Goal: Communication & Community: Answer question/provide support

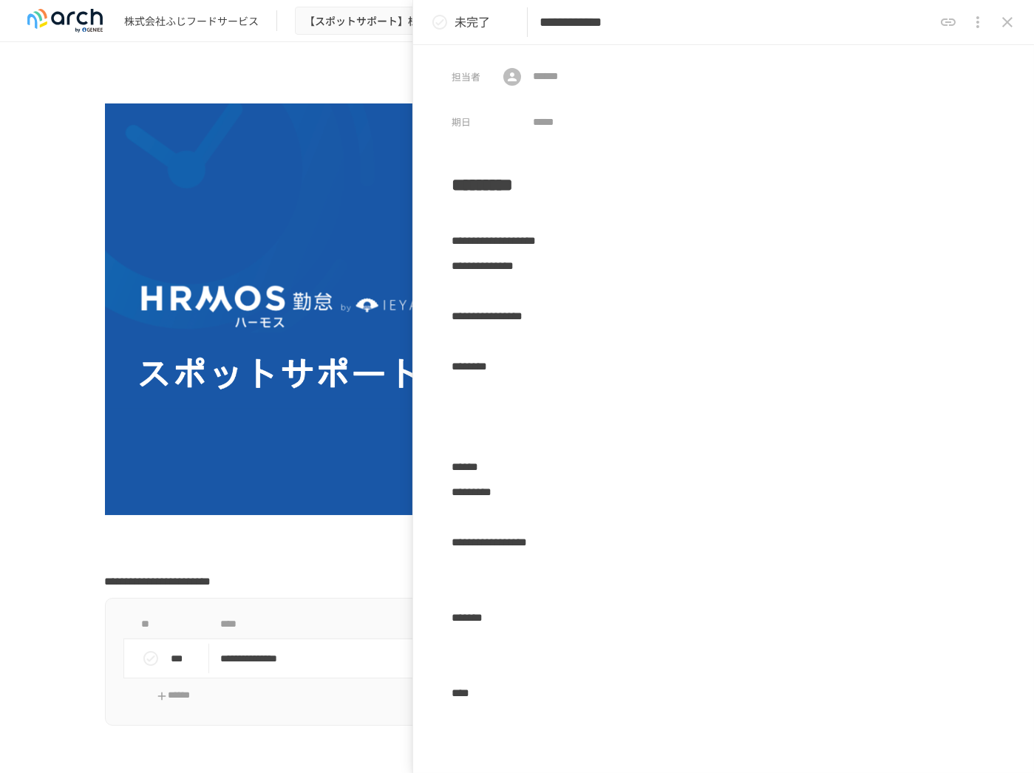
scroll to position [871, 0]
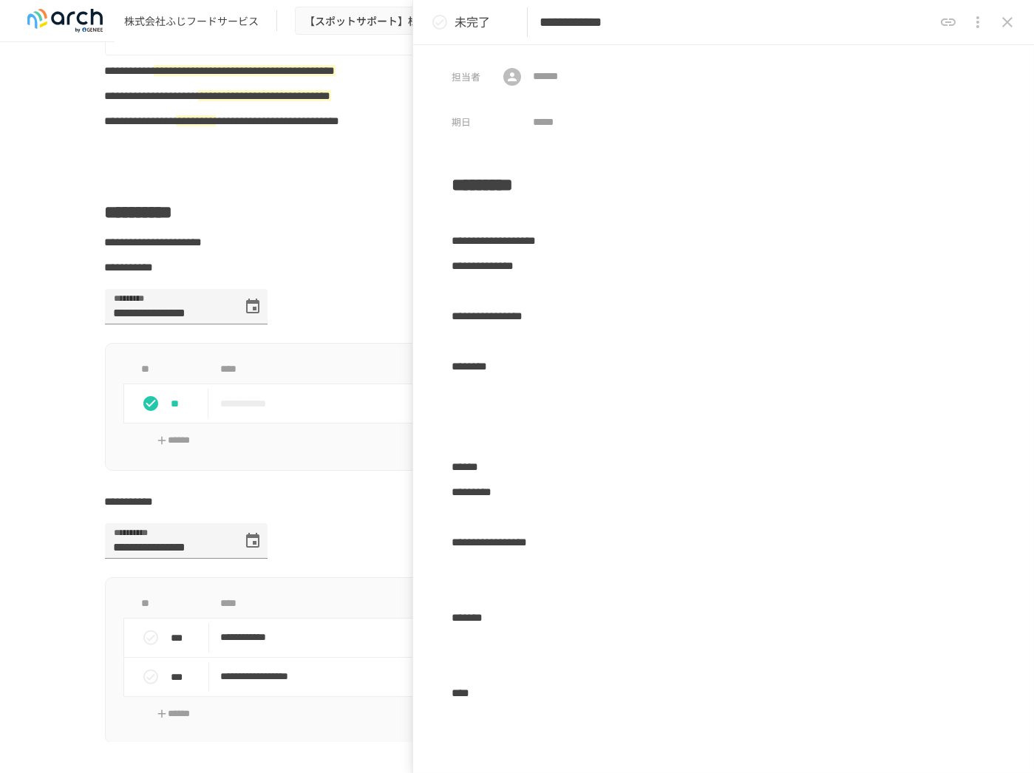
click at [999, 23] on icon "close drawer" at bounding box center [1008, 22] width 18 height 18
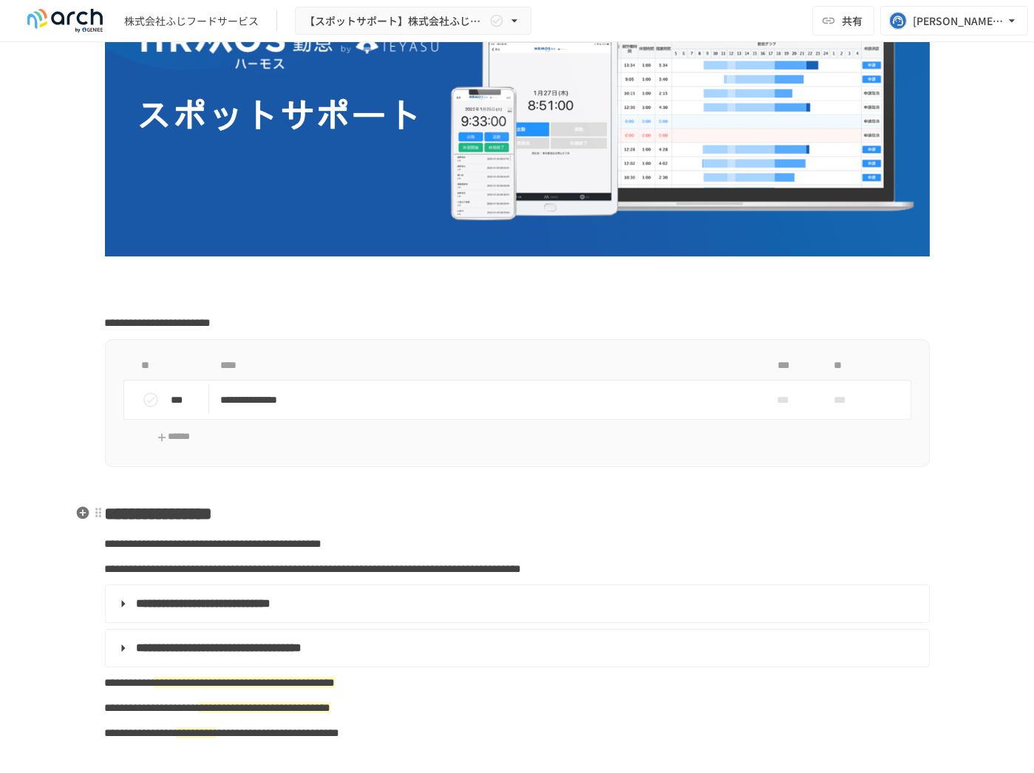
scroll to position [118, 0]
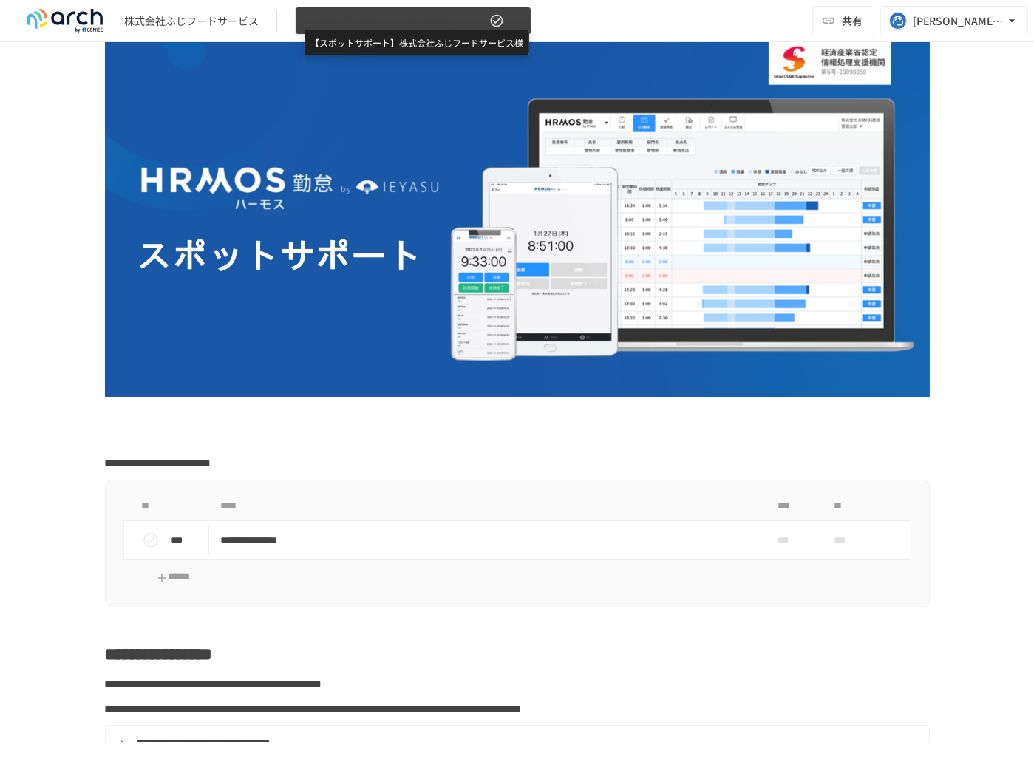
click at [469, 15] on span "【スポットサポート】株式会社ふじフードサービス様" at bounding box center [396, 21] width 182 height 18
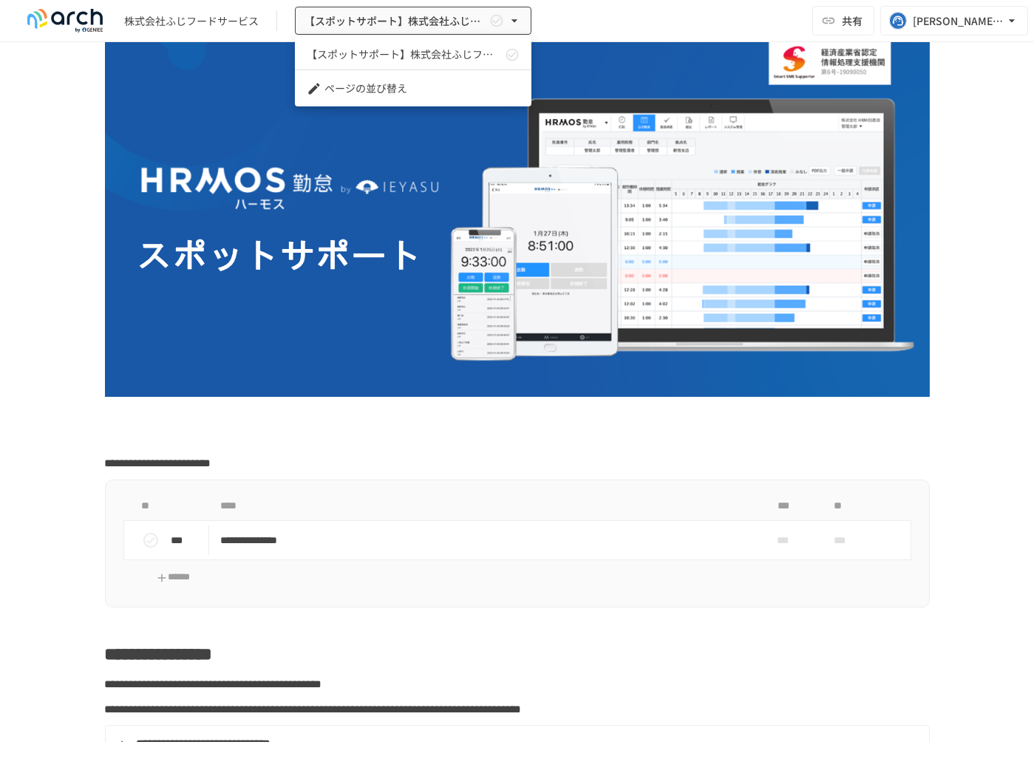
click at [970, 33] on div at bounding box center [517, 386] width 1034 height 773
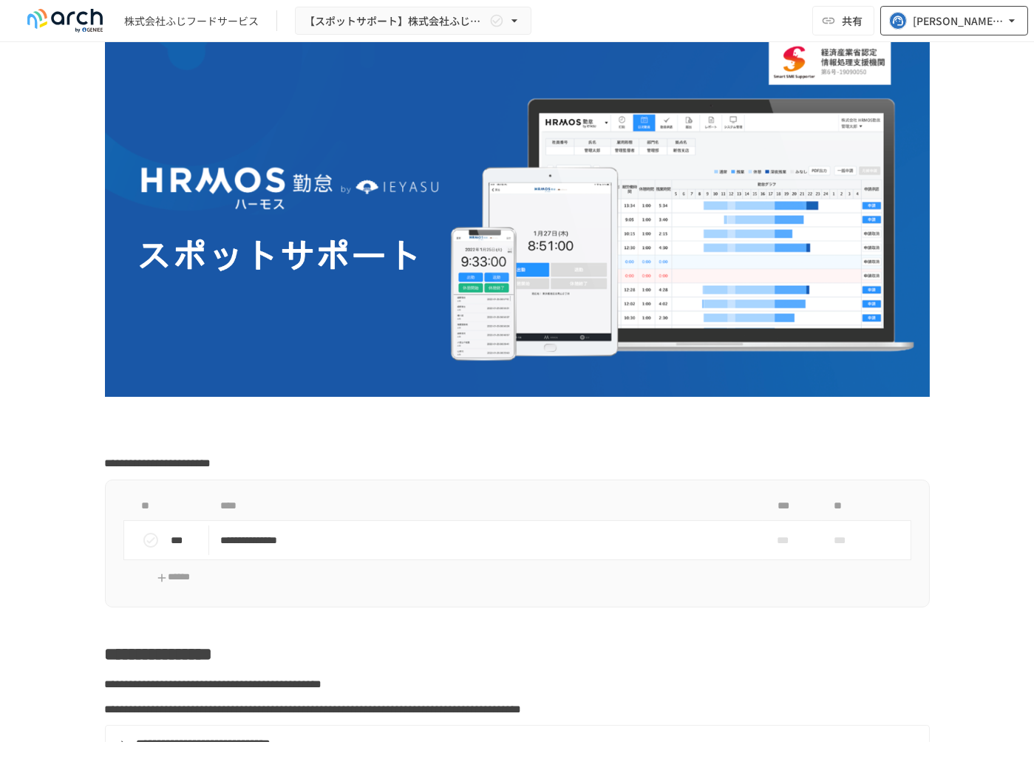
click at [970, 33] on button "[PERSON_NAME][EMAIL_ADDRESS][DOMAIN_NAME]" at bounding box center [955, 21] width 148 height 30
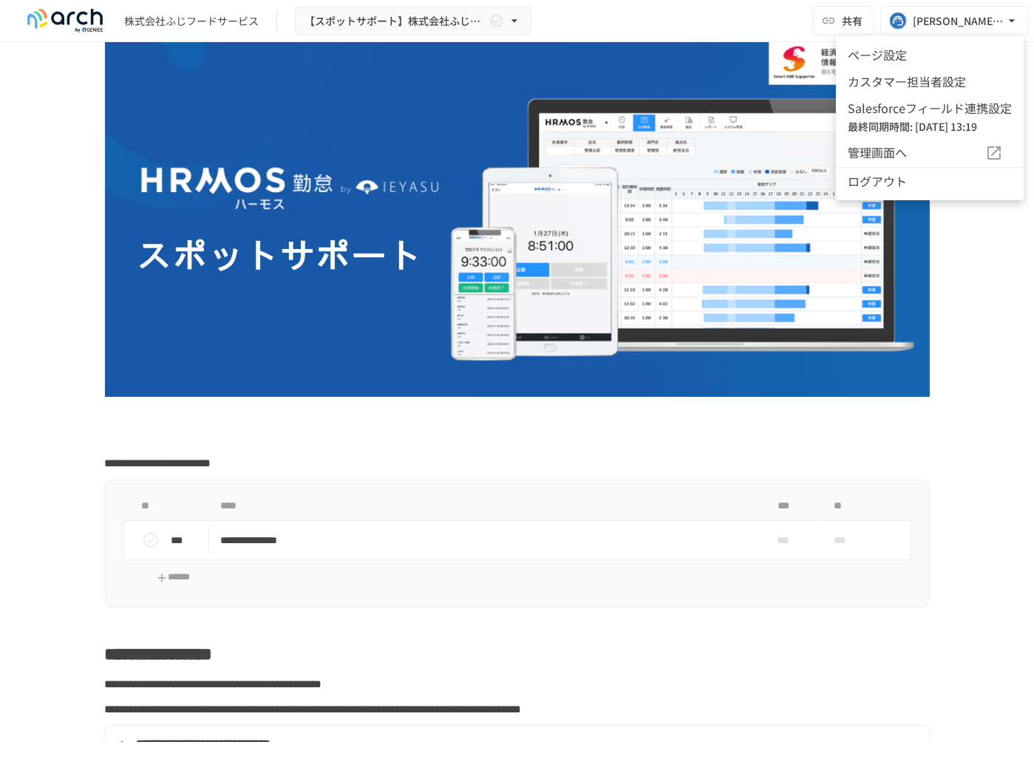
click at [895, 147] on span "管理画面へ" at bounding box center [917, 152] width 138 height 19
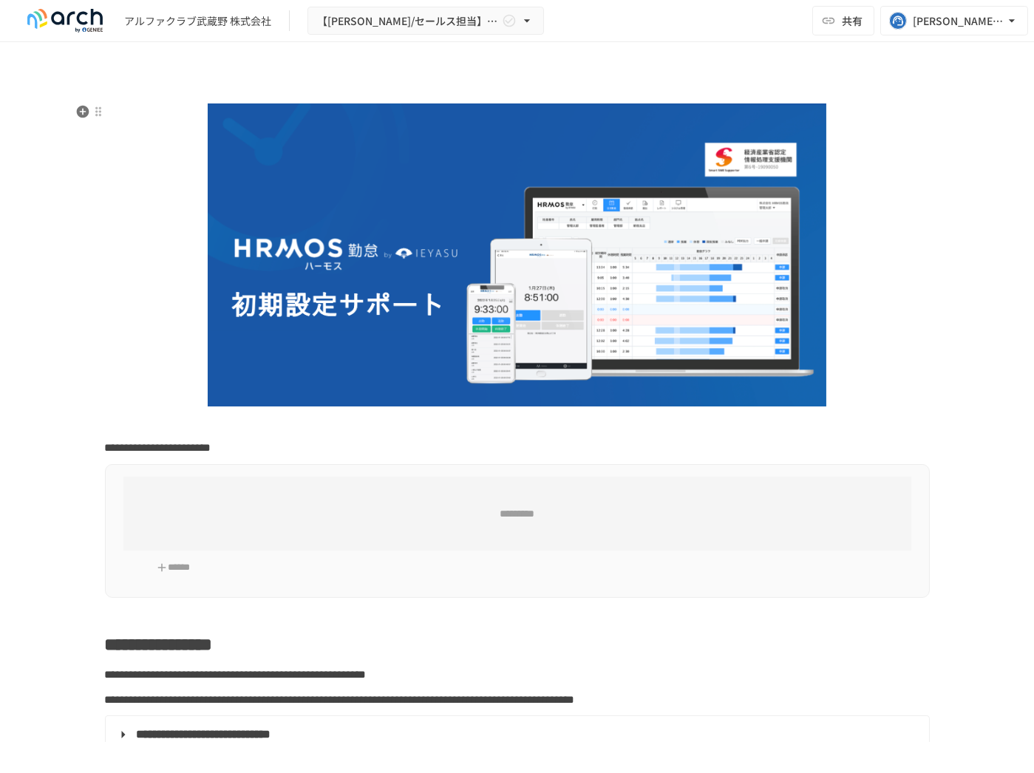
type input "**********"
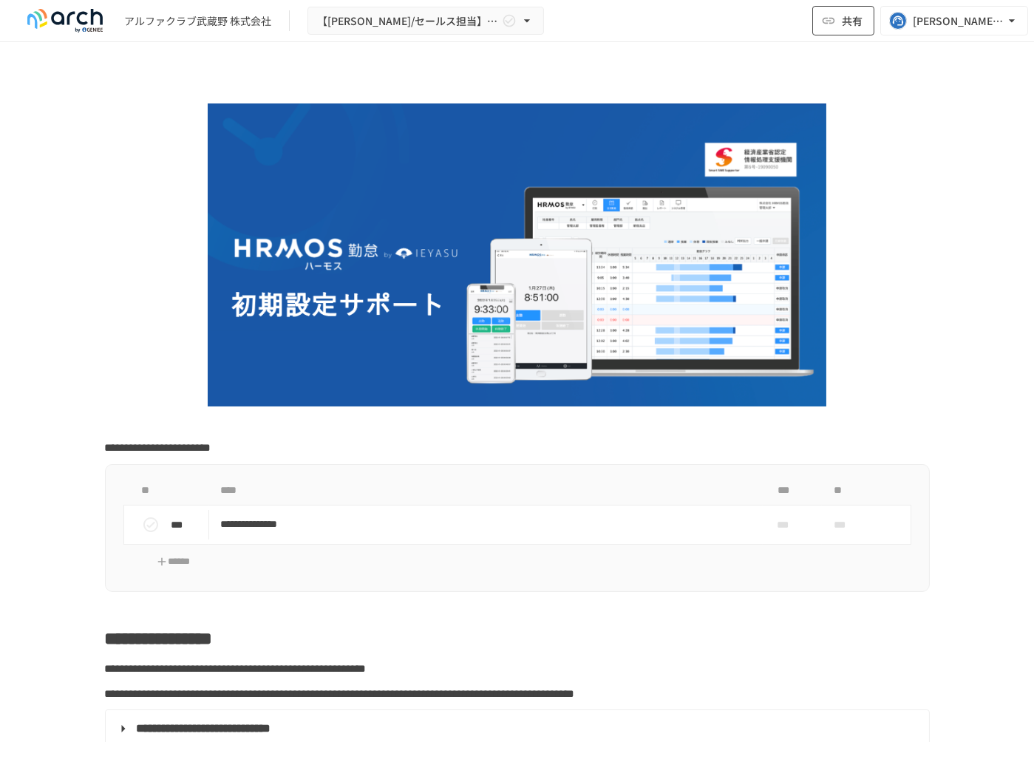
click at [846, 24] on span "共有" at bounding box center [852, 21] width 21 height 16
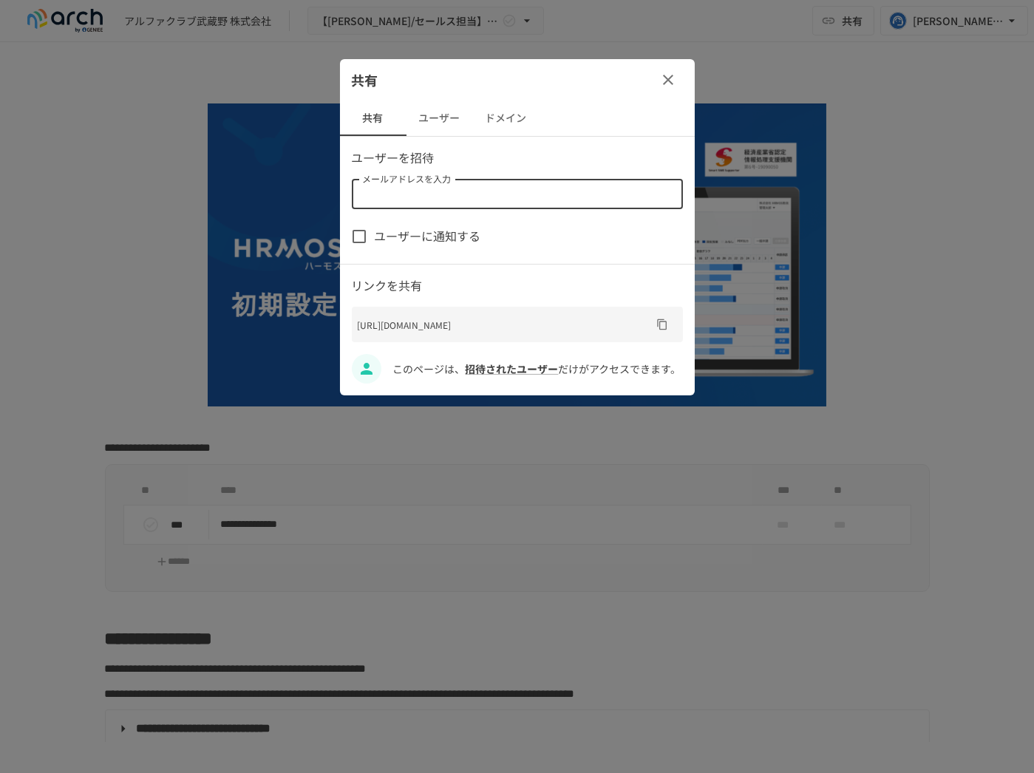
click at [424, 189] on div "メールアドレスを入力 メールアドレスを入力" at bounding box center [517, 195] width 331 height 30
click at [668, 78] on icon "button" at bounding box center [669, 80] width 18 height 18
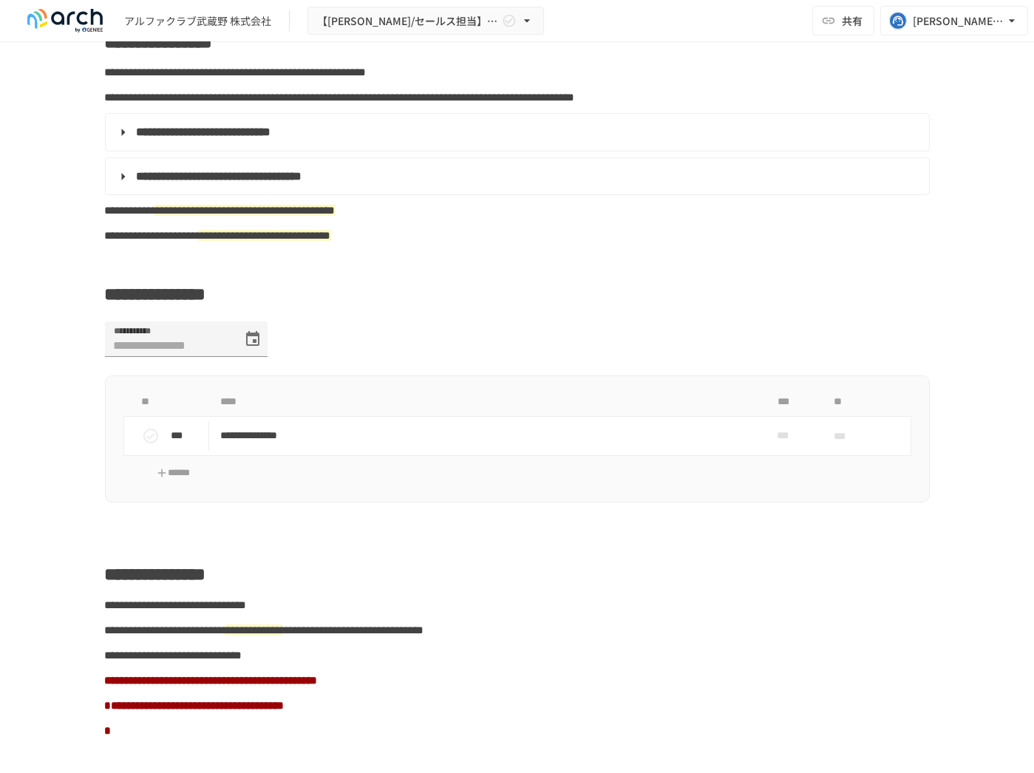
scroll to position [219, 0]
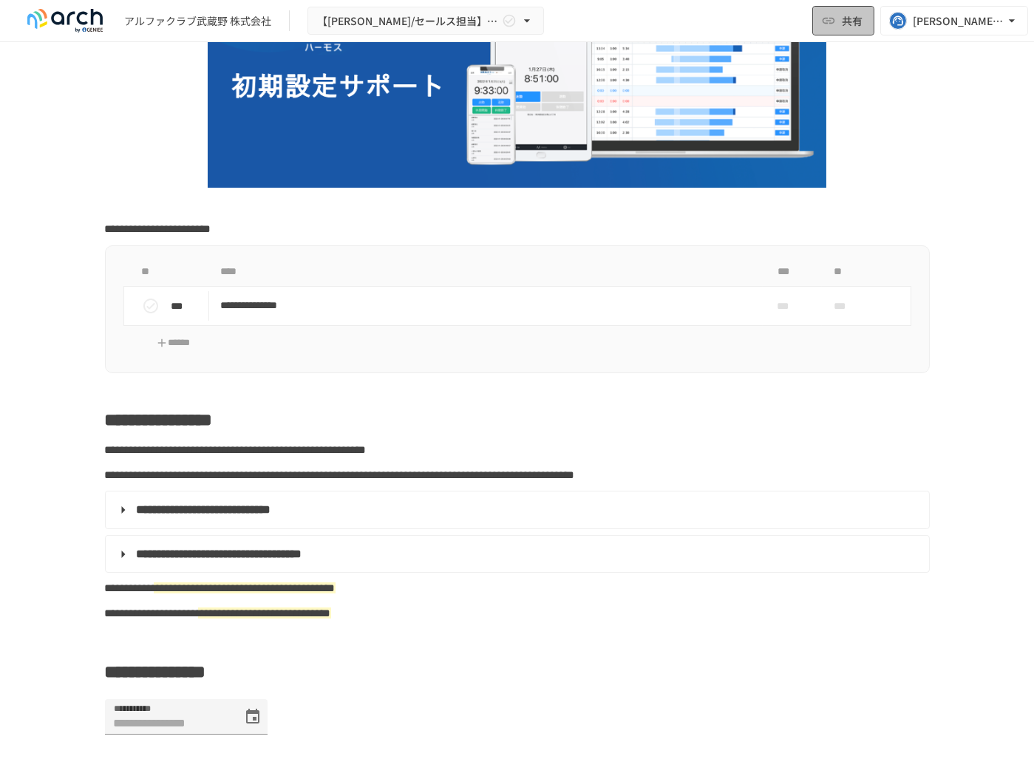
click at [849, 17] on span "共有" at bounding box center [852, 21] width 21 height 16
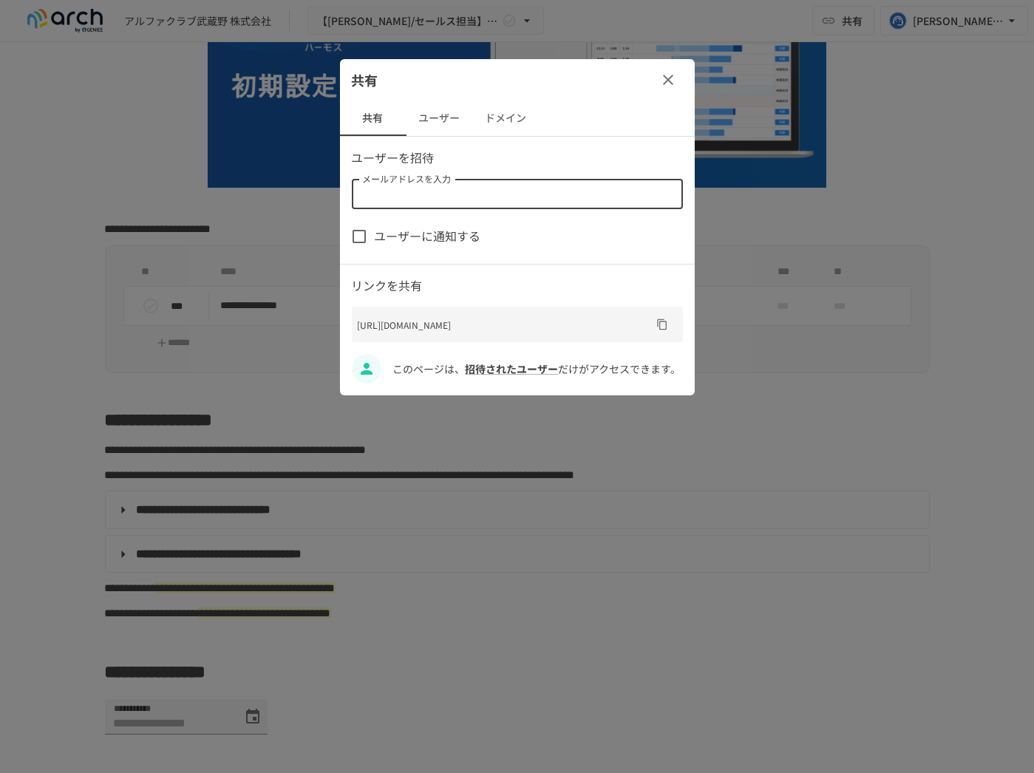
click at [432, 193] on input "メールアドレスを入力" at bounding box center [516, 194] width 320 height 21
paste input "**********"
type input "**********"
click at [413, 236] on span "ユーザーに通知する" at bounding box center [428, 236] width 106 height 19
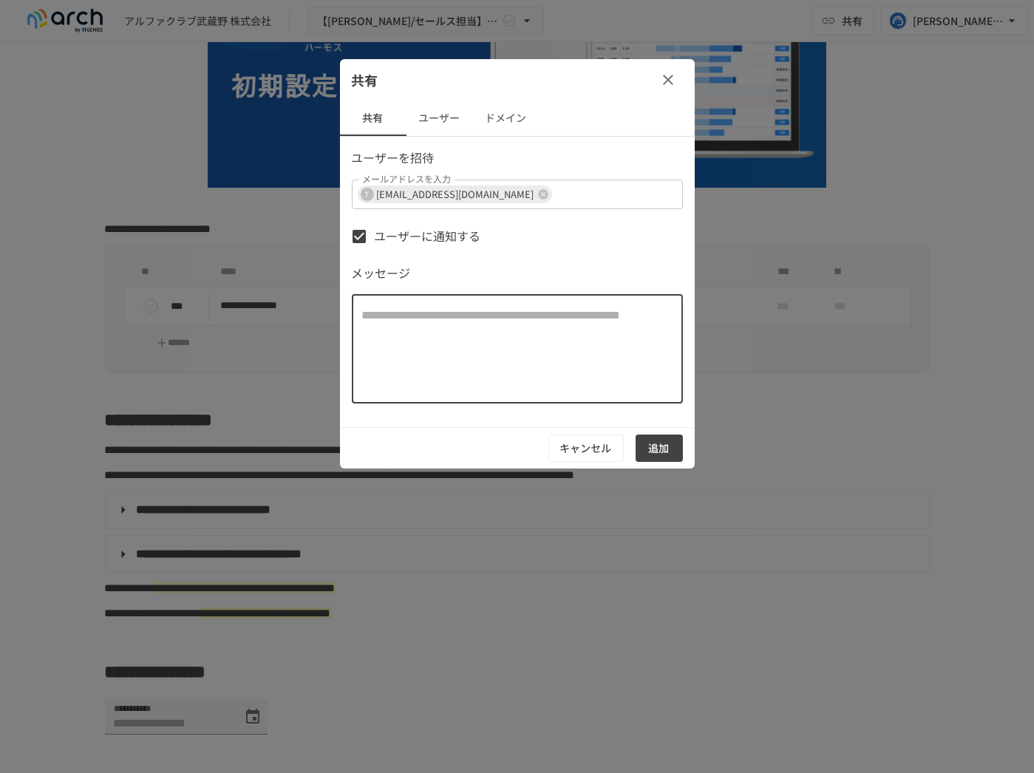
click at [418, 333] on textarea at bounding box center [517, 349] width 311 height 85
type textarea "**********"
click at [669, 455] on button "追加" at bounding box center [659, 448] width 47 height 27
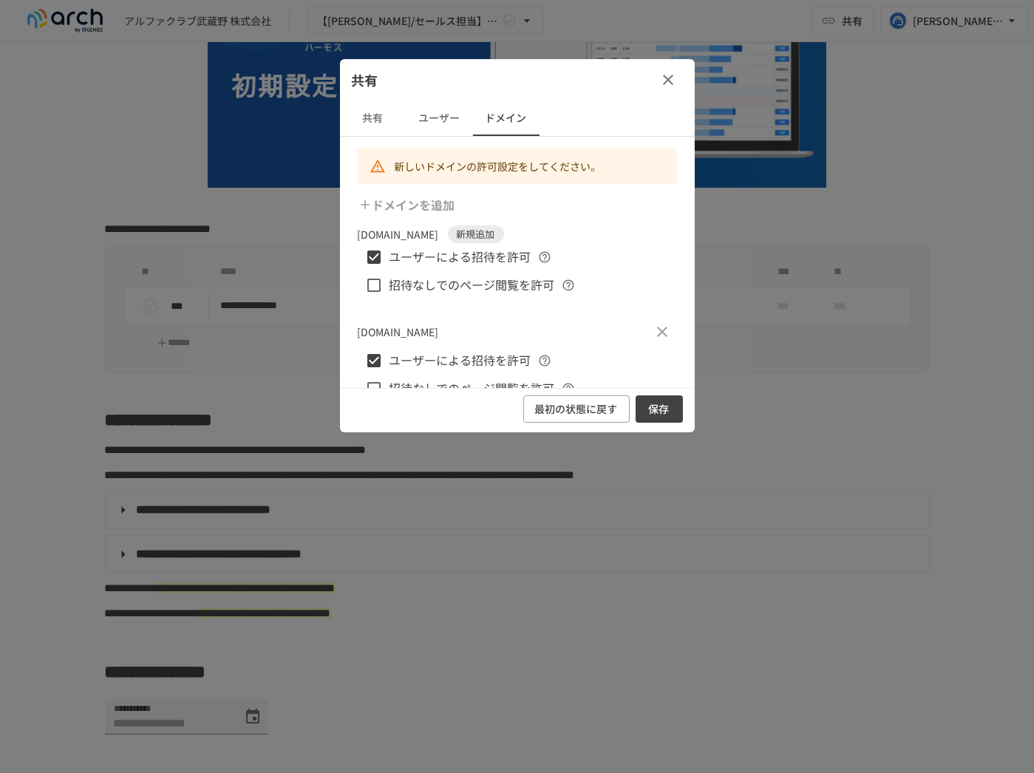
scroll to position [27, 0]
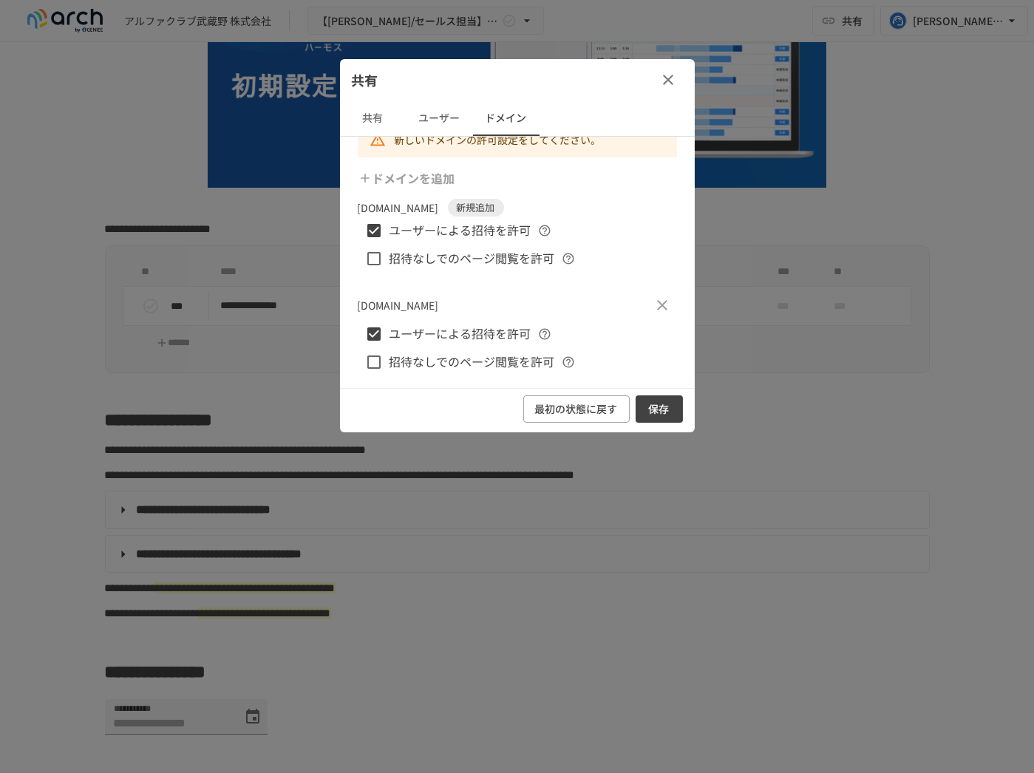
click at [680, 414] on button "保存" at bounding box center [659, 409] width 47 height 27
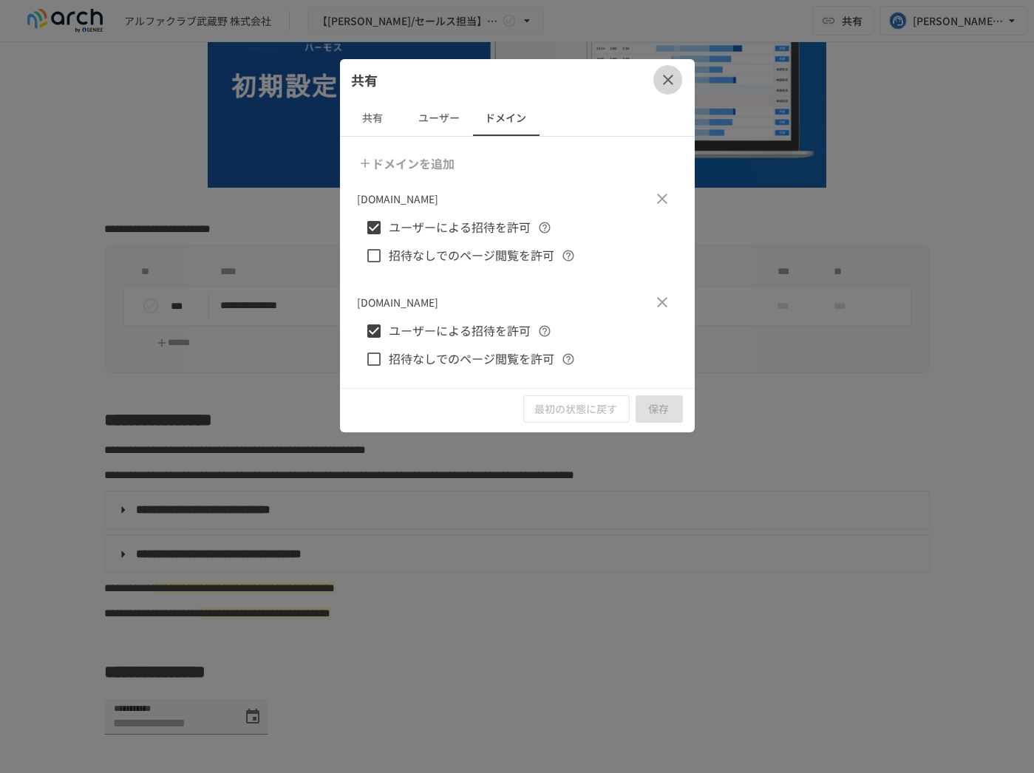
click at [663, 87] on icon "button" at bounding box center [669, 80] width 18 height 18
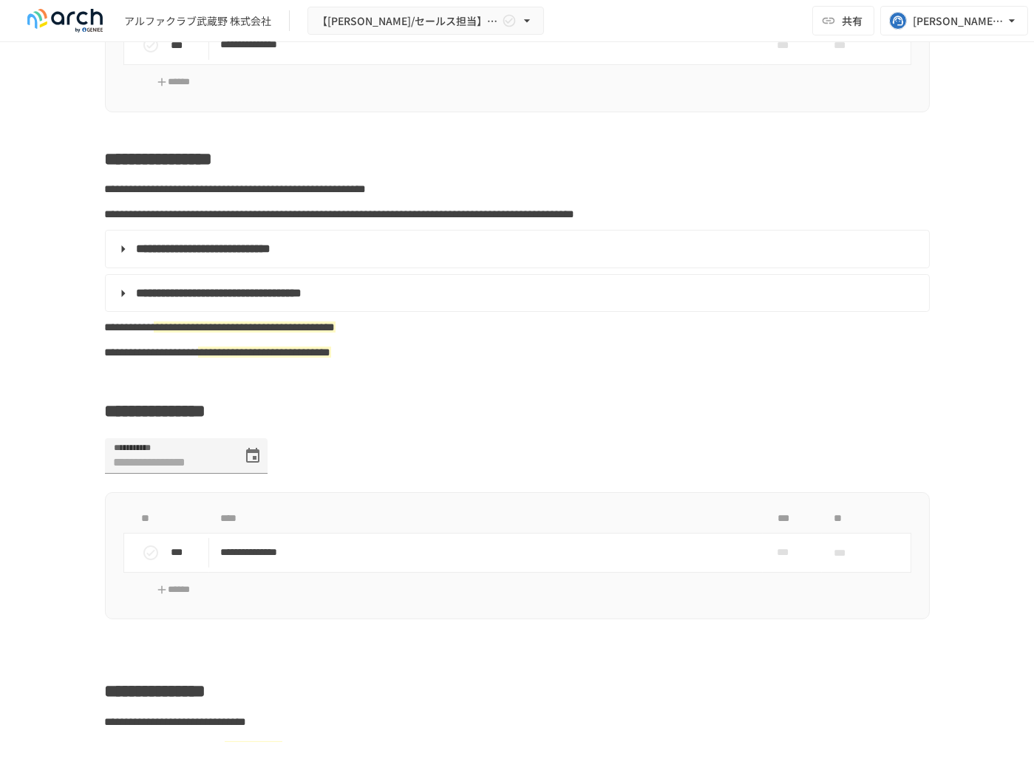
scroll to position [495, 0]
